Goal: Task Accomplishment & Management: Complete application form

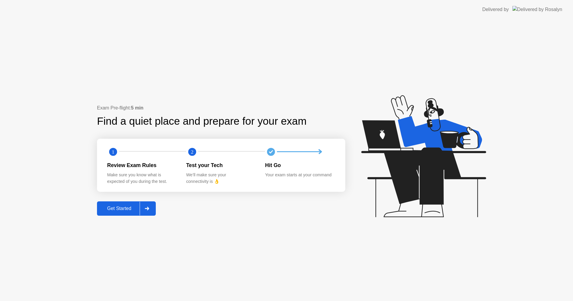
click at [142, 211] on div at bounding box center [147, 209] width 14 height 14
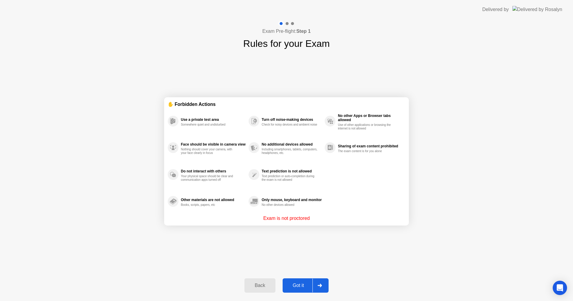
click at [305, 284] on div "Got it" at bounding box center [299, 285] width 28 height 5
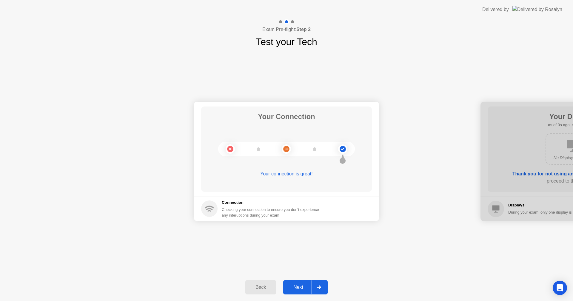
drag, startPoint x: 317, startPoint y: 282, endPoint x: 315, endPoint y: 286, distance: 4.8
click at [317, 283] on div at bounding box center [319, 288] width 14 height 14
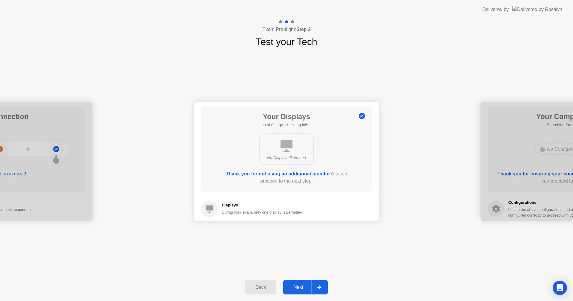
click at [315, 286] on div at bounding box center [319, 288] width 14 height 14
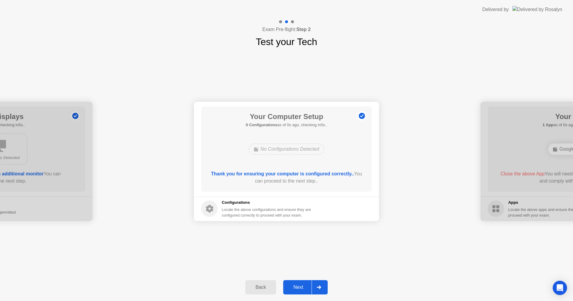
click at [326, 290] on div at bounding box center [319, 288] width 14 height 14
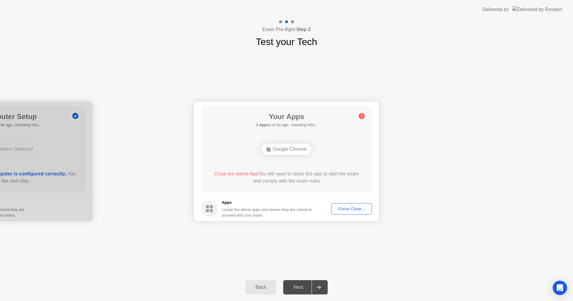
click at [324, 290] on div at bounding box center [319, 288] width 14 height 14
click at [349, 209] on div "Force Close..." at bounding box center [352, 209] width 36 height 5
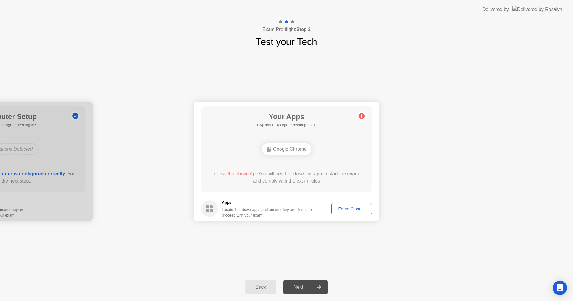
click at [359, 205] on button "Force Close..." at bounding box center [352, 208] width 41 height 11
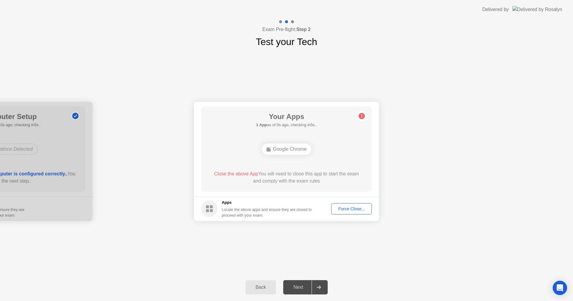
click at [341, 208] on div "Force Close..." at bounding box center [352, 209] width 36 height 5
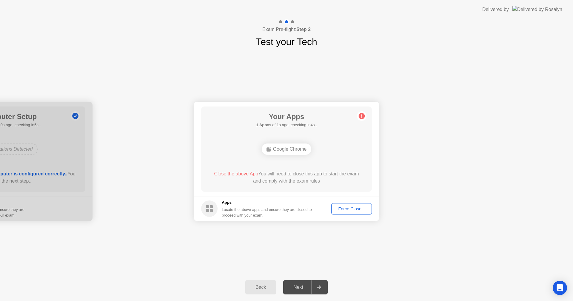
click at [355, 211] on div "Force Close..." at bounding box center [352, 209] width 36 height 5
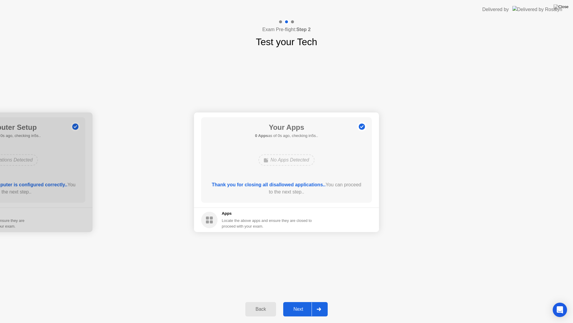
click at [414, 245] on div "Your Connection Your connection is great! Connection Checking your connection t…" at bounding box center [286, 172] width 573 height 246
click at [313, 301] on div at bounding box center [319, 309] width 14 height 14
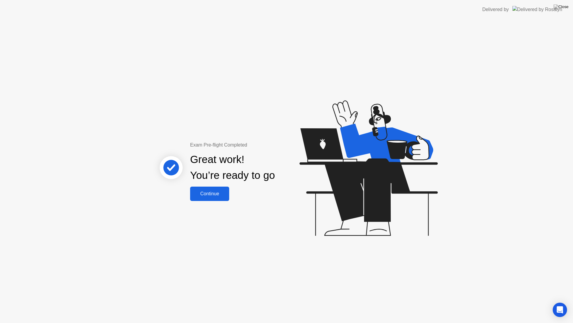
click at [206, 196] on div "Continue" at bounding box center [210, 193] width 36 height 5
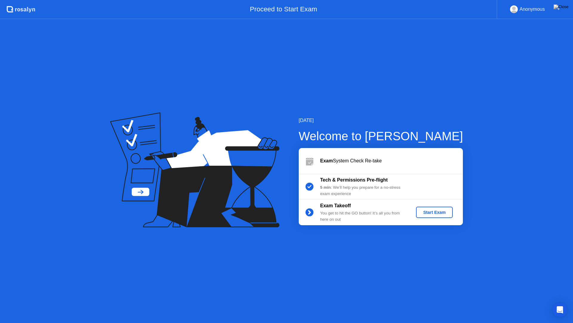
click at [441, 210] on div "Start Exam" at bounding box center [435, 212] width 32 height 5
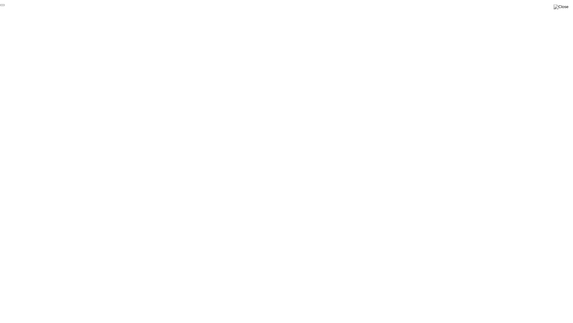
click div "End Proctoring Session"
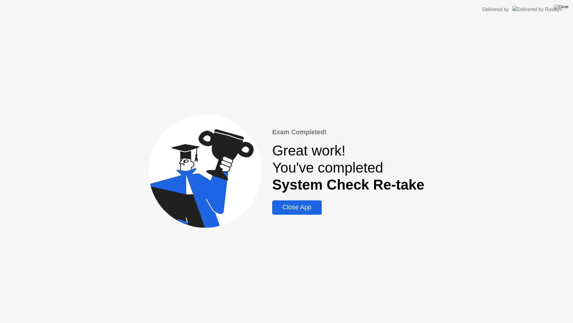
click at [312, 217] on div "Exam Completed! Great work! You've completed System Check Re-take Close App" at bounding box center [286, 170] width 573 height 303
click at [308, 211] on div "Close App" at bounding box center [297, 206] width 46 height 7
